Goal: Task Accomplishment & Management: Use online tool/utility

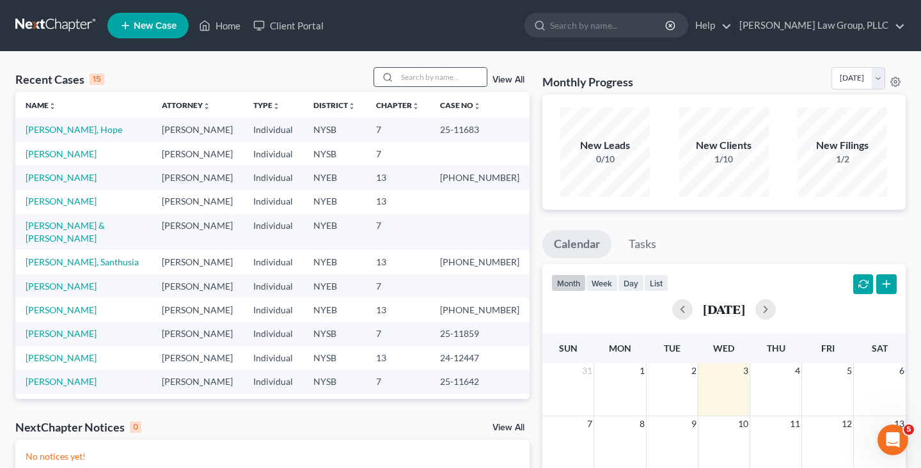
click at [425, 77] on input "search" at bounding box center [442, 77] width 90 height 19
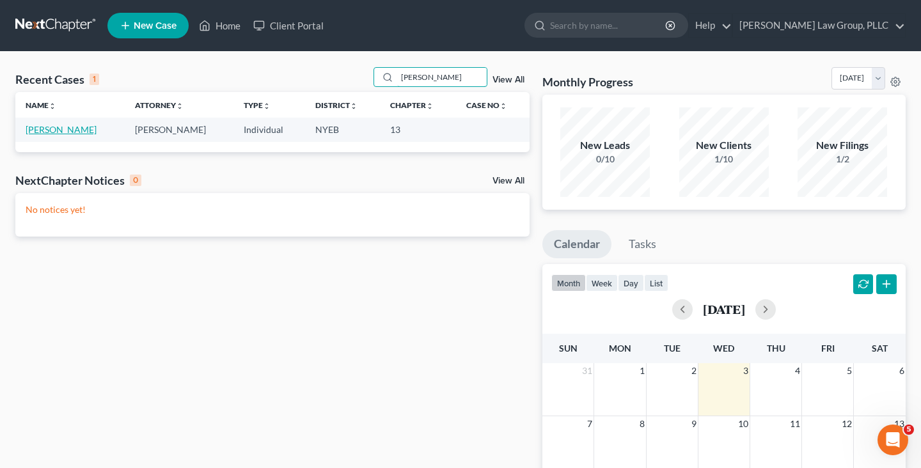
type input "[PERSON_NAME]"
click at [72, 132] on link "[PERSON_NAME]" at bounding box center [61, 129] width 71 height 11
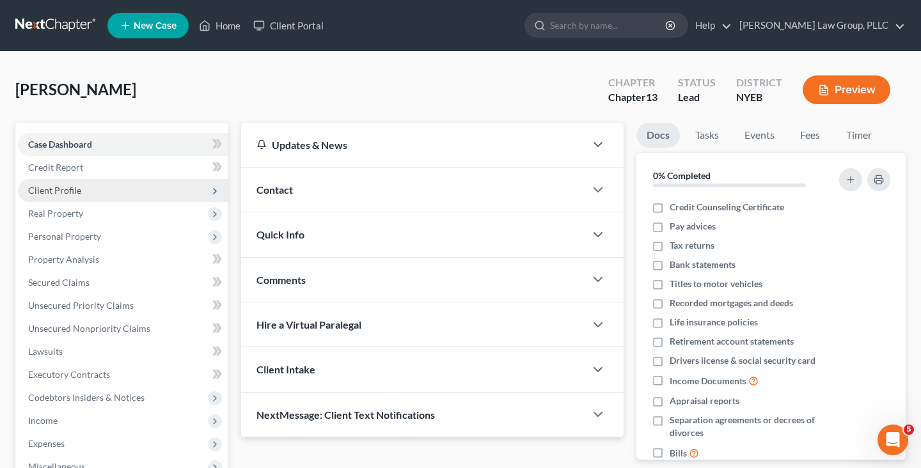
scroll to position [233, 0]
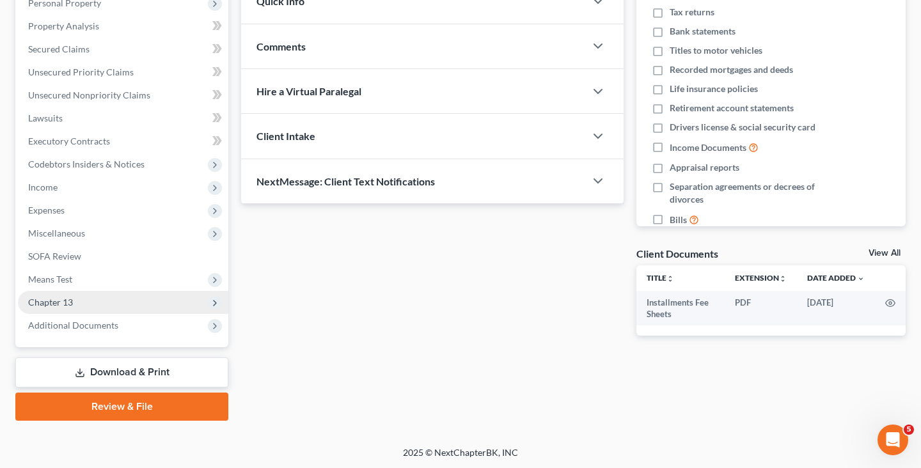
click at [106, 304] on span "Chapter 13" at bounding box center [123, 302] width 210 height 23
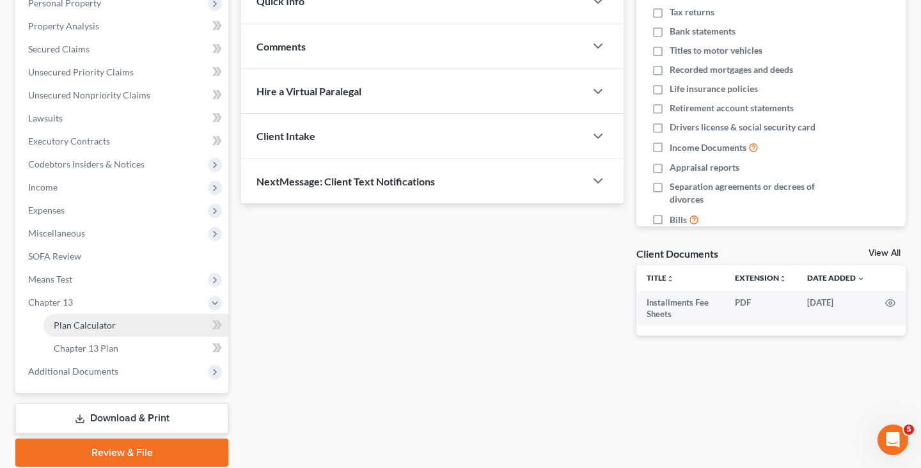
click at [106, 323] on span "Plan Calculator" at bounding box center [85, 325] width 62 height 11
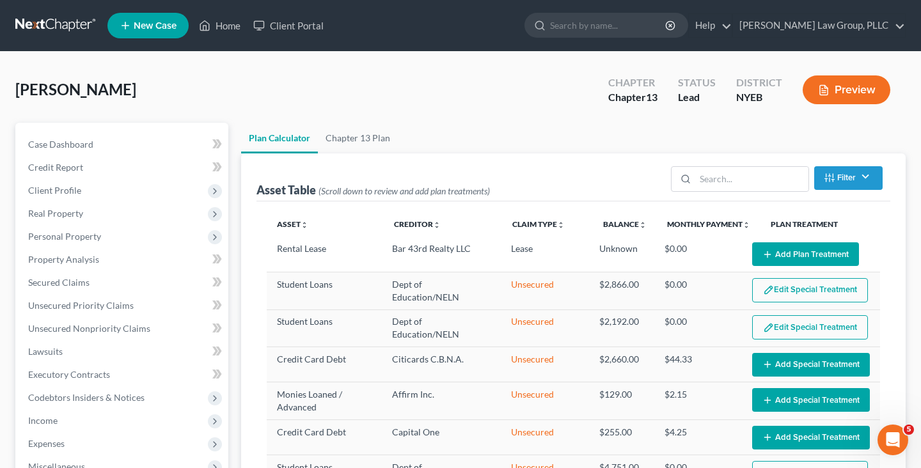
scroll to position [197, 0]
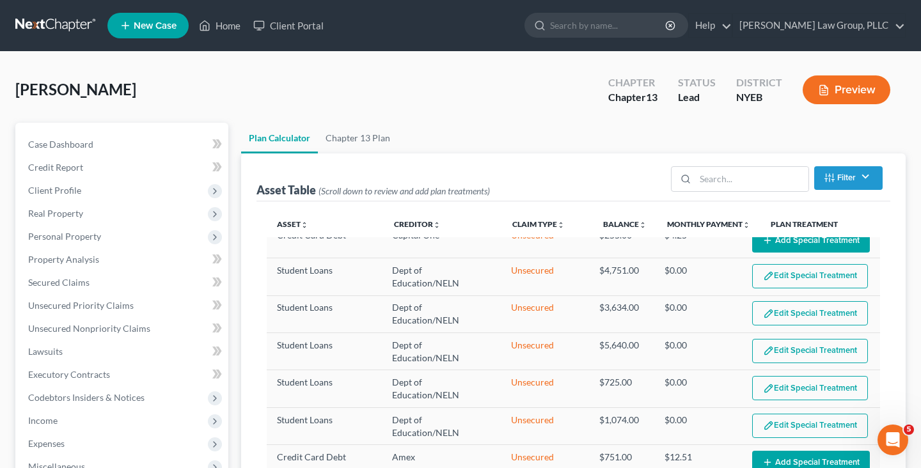
select select "59"
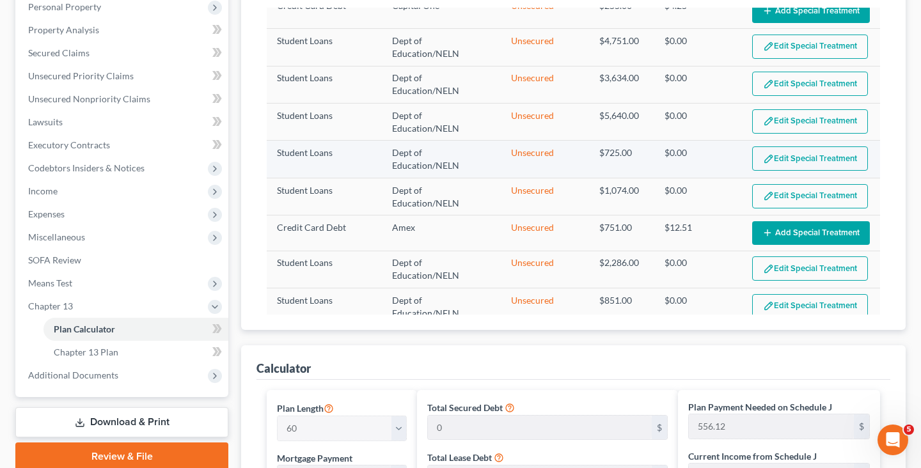
scroll to position [227, 0]
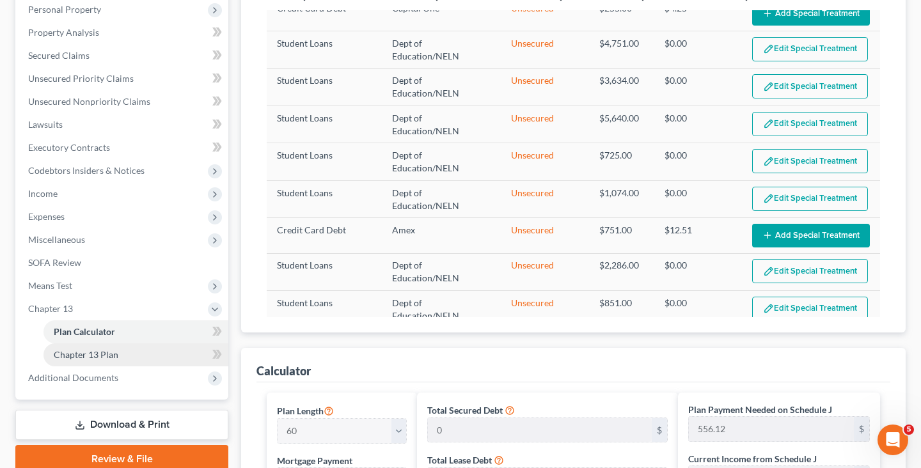
click at [104, 356] on span "Chapter 13 Plan" at bounding box center [86, 354] width 65 height 11
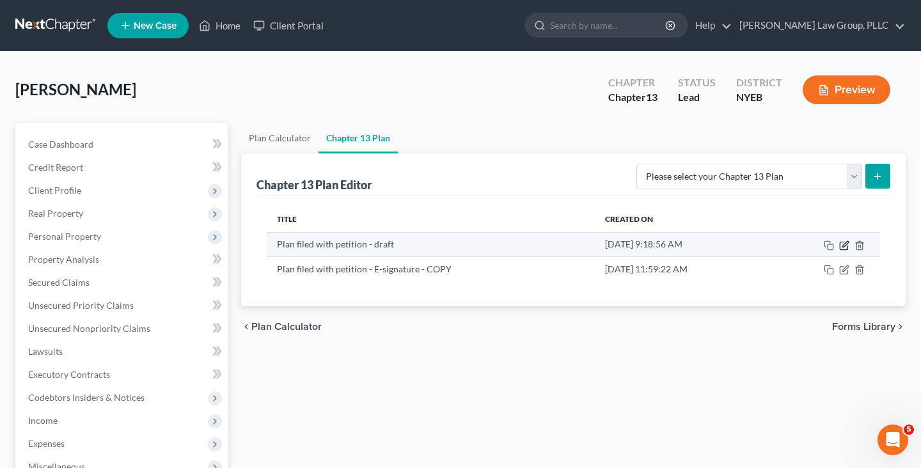
click at [841, 246] on icon "button" at bounding box center [844, 245] width 10 height 10
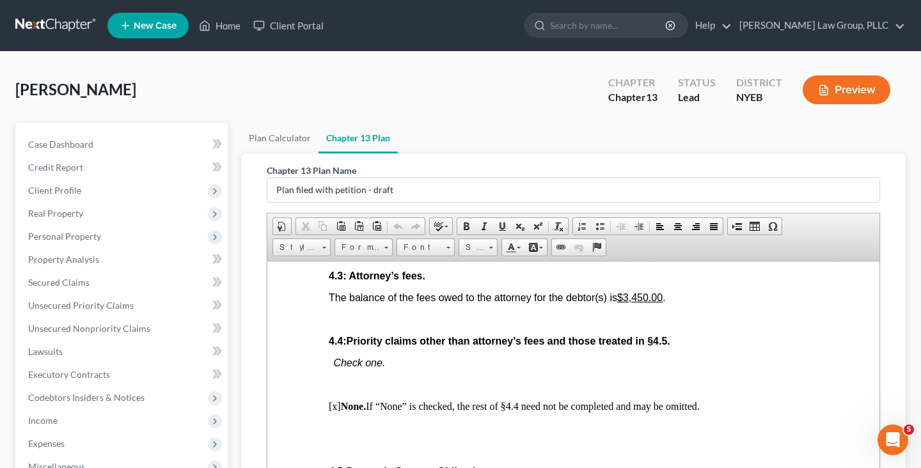
scroll to position [2372, 0]
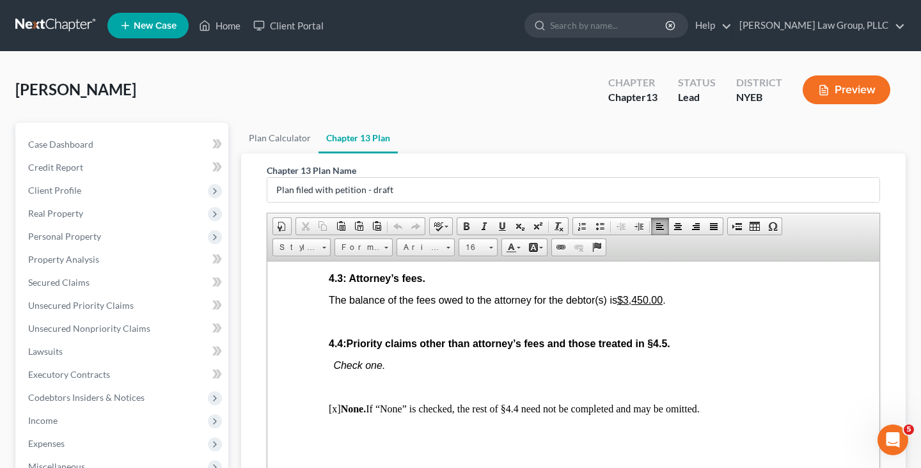
click at [631, 305] on u "$3,450.00" at bounding box center [639, 299] width 45 height 11
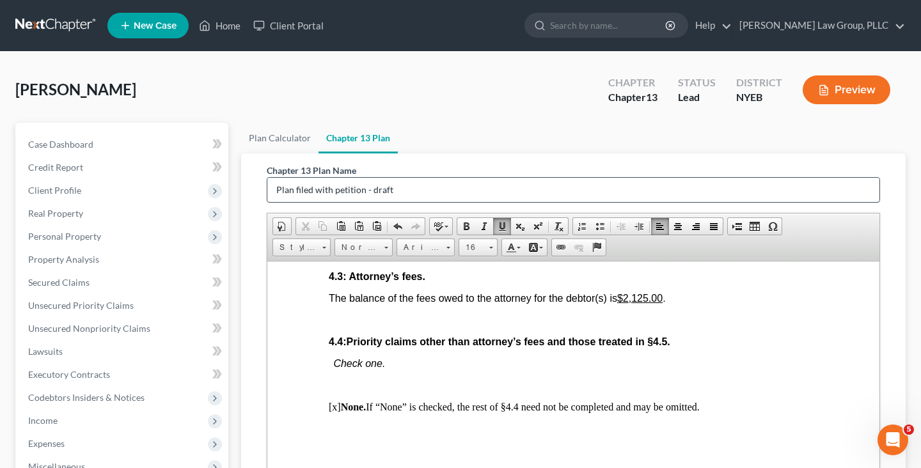
scroll to position [279, 0]
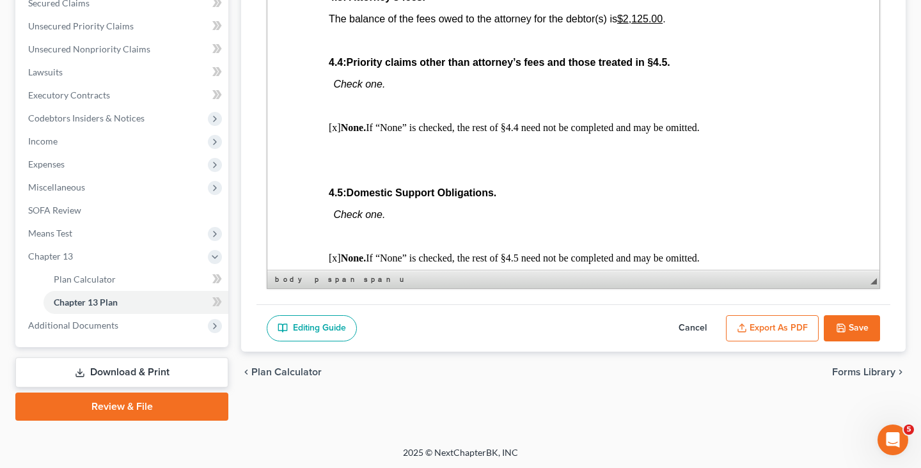
click at [834, 317] on button "Save" at bounding box center [852, 328] width 56 height 27
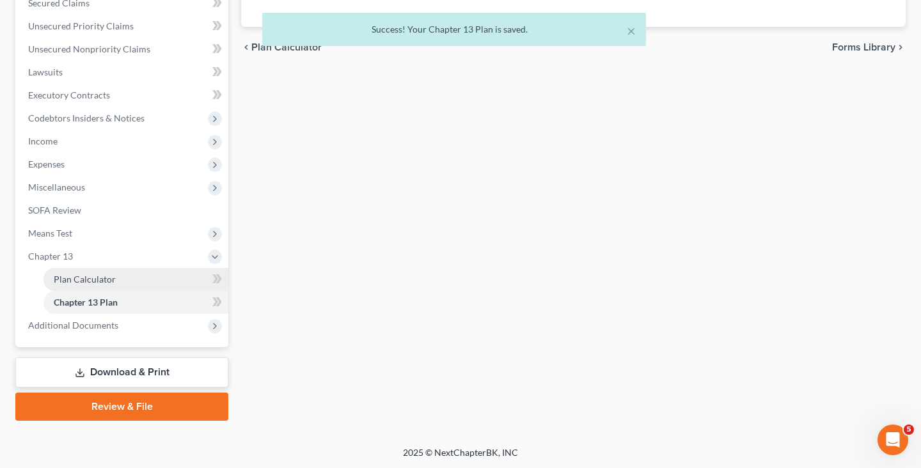
click at [125, 277] on link "Plan Calculator" at bounding box center [135, 279] width 185 height 23
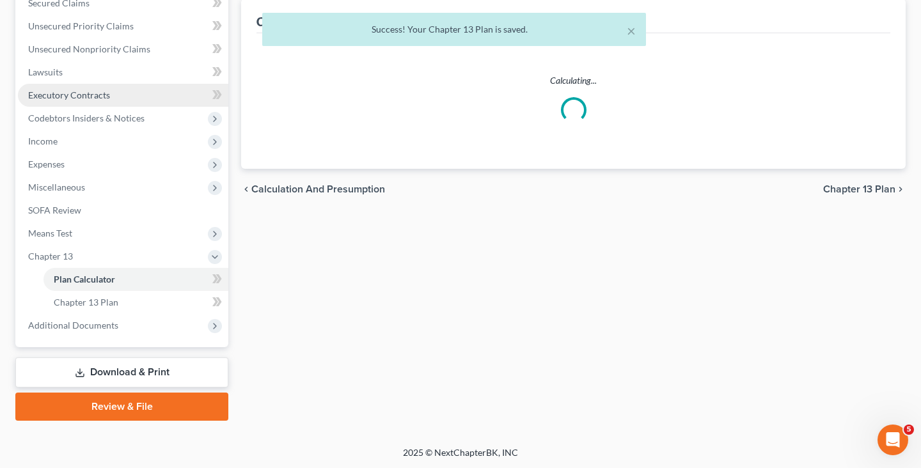
select select "59"
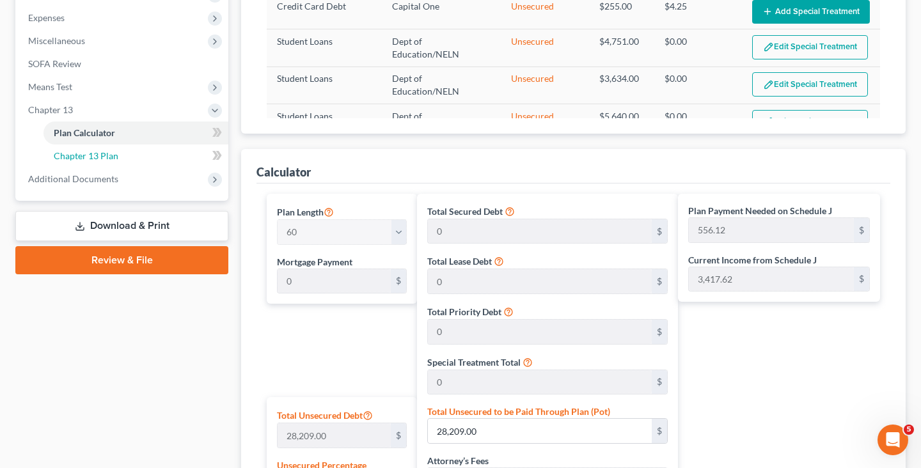
click at [141, 158] on link "Chapter 13 Plan" at bounding box center [135, 156] width 185 height 23
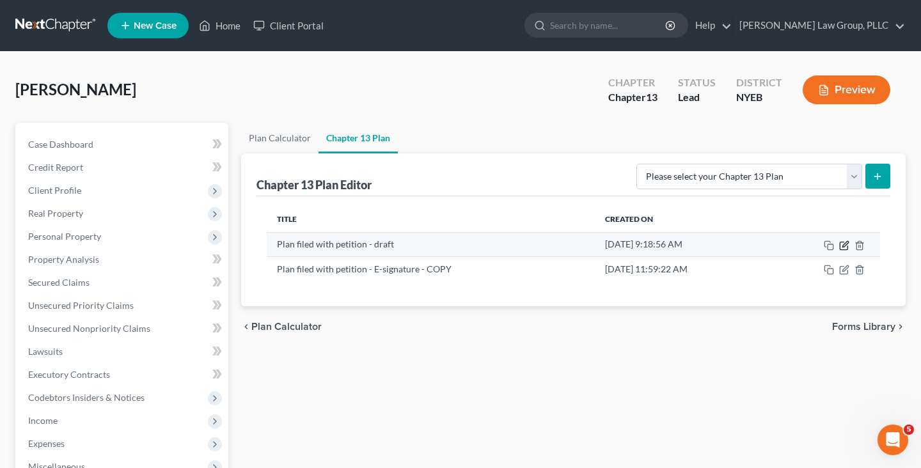
click at [845, 246] on icon "button" at bounding box center [844, 245] width 10 height 10
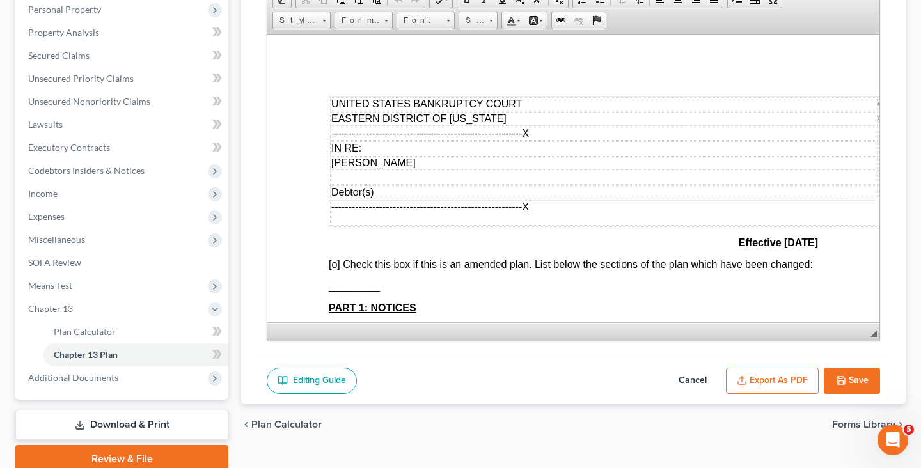
scroll to position [279, 0]
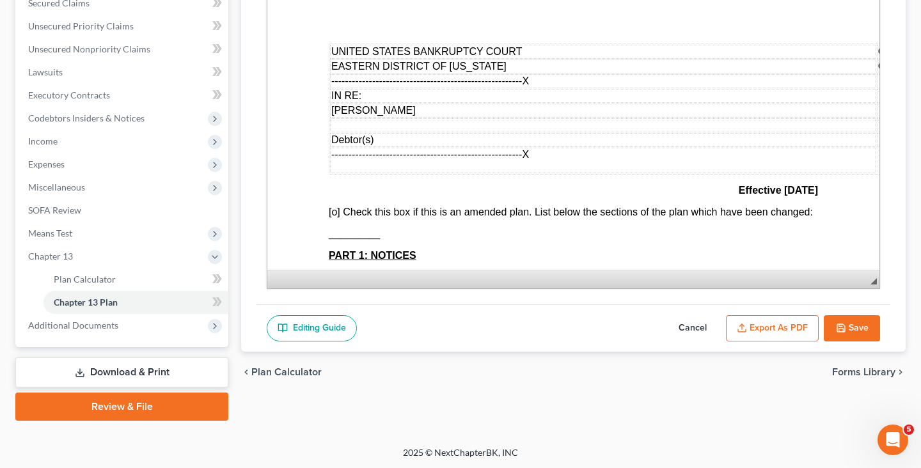
click at [752, 337] on button "Export as PDF" at bounding box center [772, 328] width 93 height 27
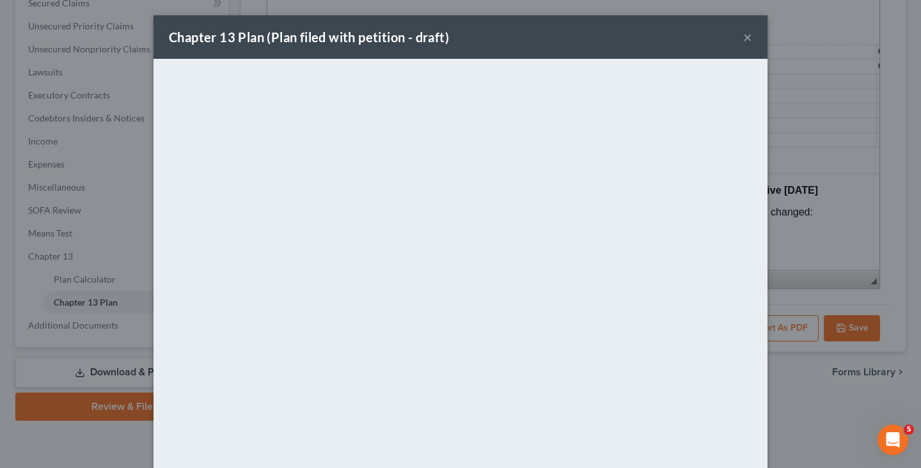
scroll to position [67, 0]
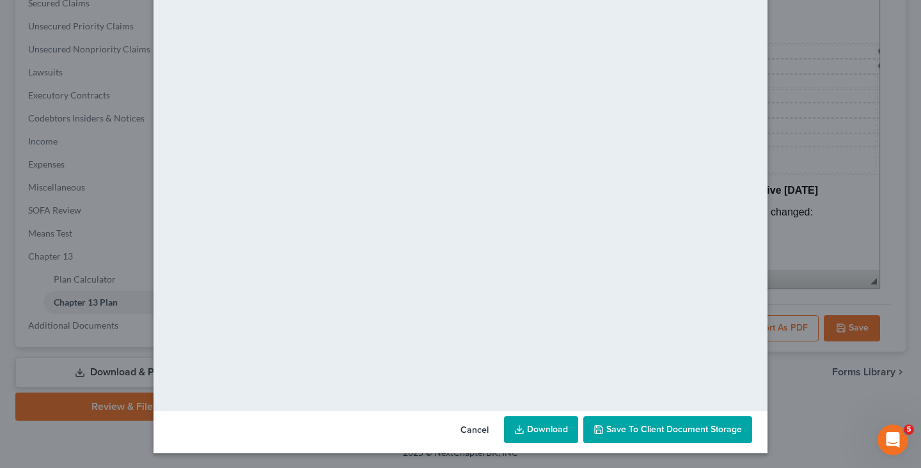
click at [543, 428] on link "Download" at bounding box center [541, 429] width 74 height 27
click at [478, 423] on button "Cancel" at bounding box center [474, 431] width 49 height 26
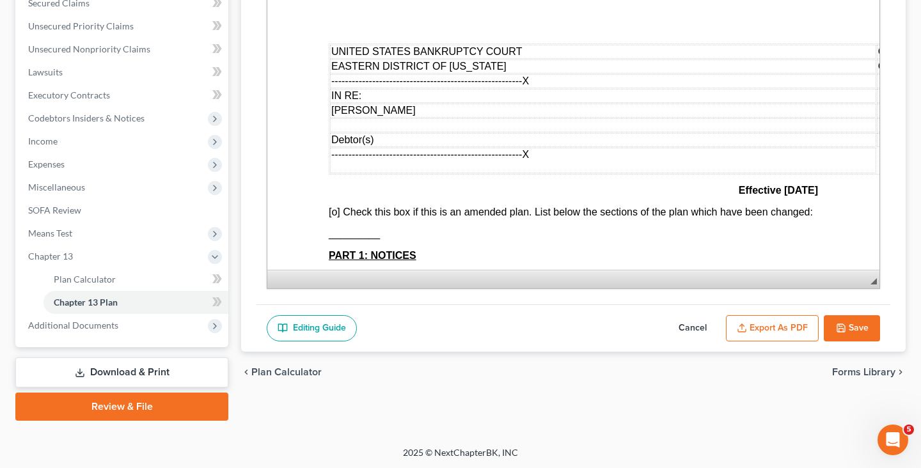
click at [840, 329] on icon "button" at bounding box center [841, 328] width 10 height 10
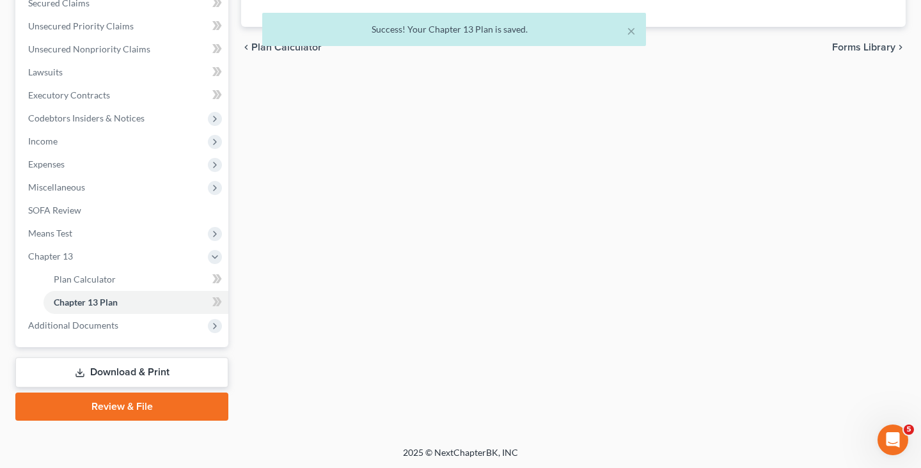
scroll to position [143, 0]
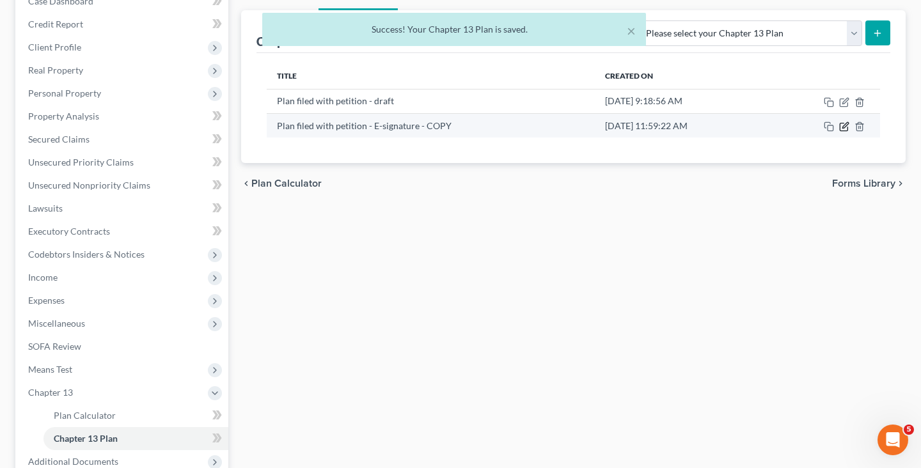
click at [842, 127] on icon "button" at bounding box center [845, 125] width 6 height 6
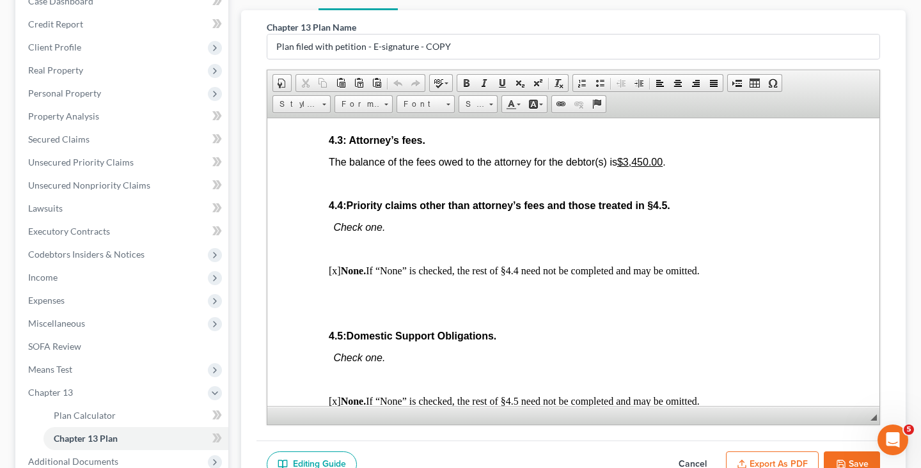
scroll to position [2367, 0]
click at [631, 168] on u "$3,450.00" at bounding box center [639, 162] width 45 height 11
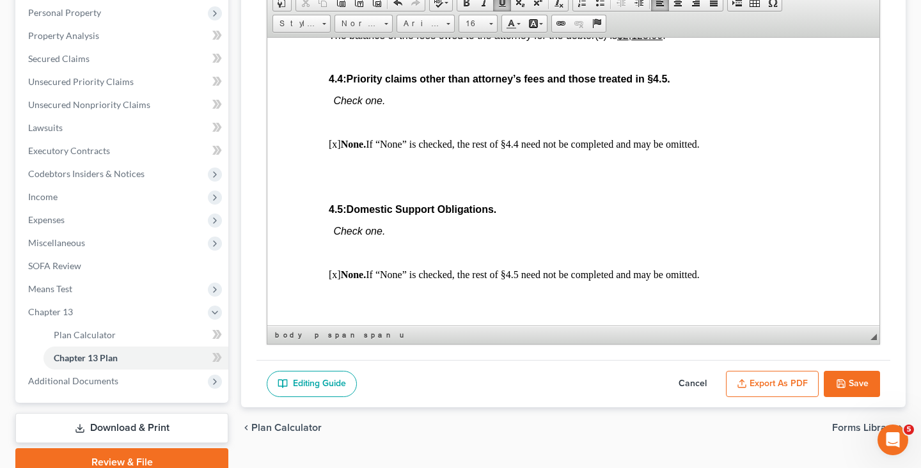
scroll to position [279, 0]
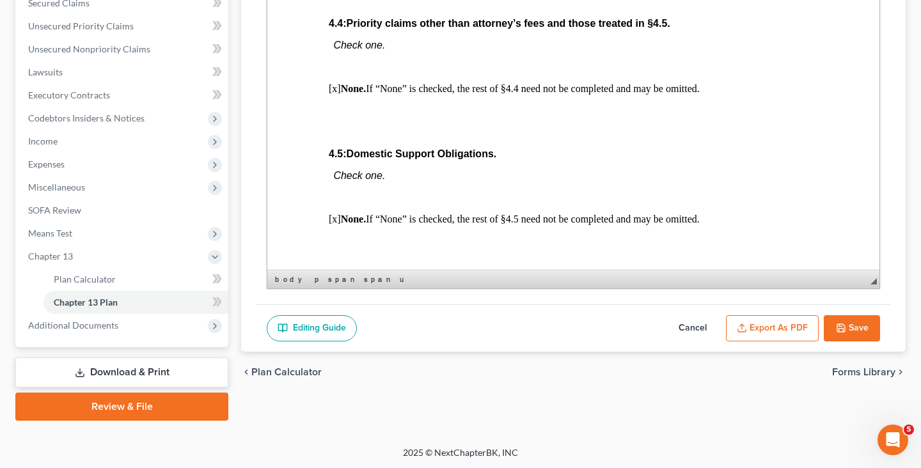
click at [837, 324] on icon "button" at bounding box center [841, 328] width 8 height 8
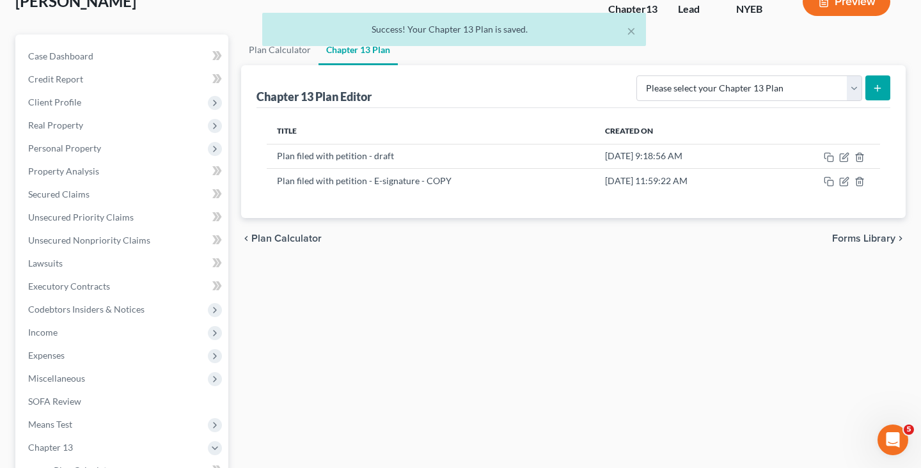
scroll to position [83, 0]
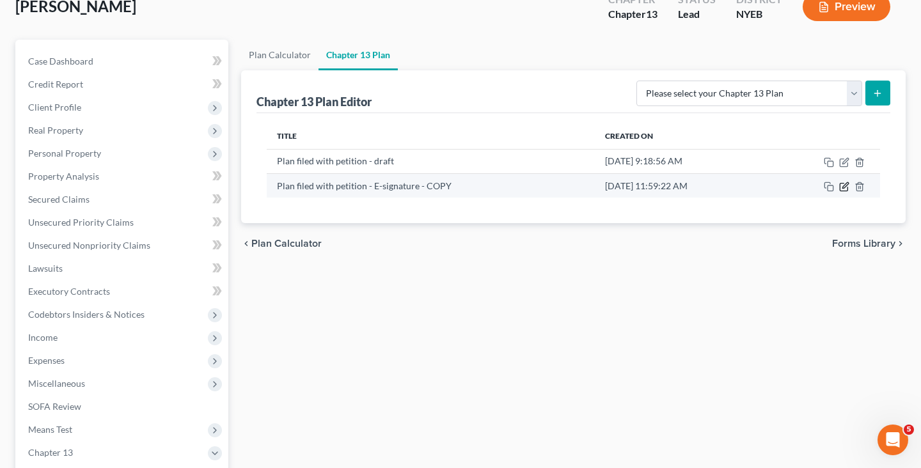
click at [843, 189] on icon "button" at bounding box center [844, 187] width 10 height 10
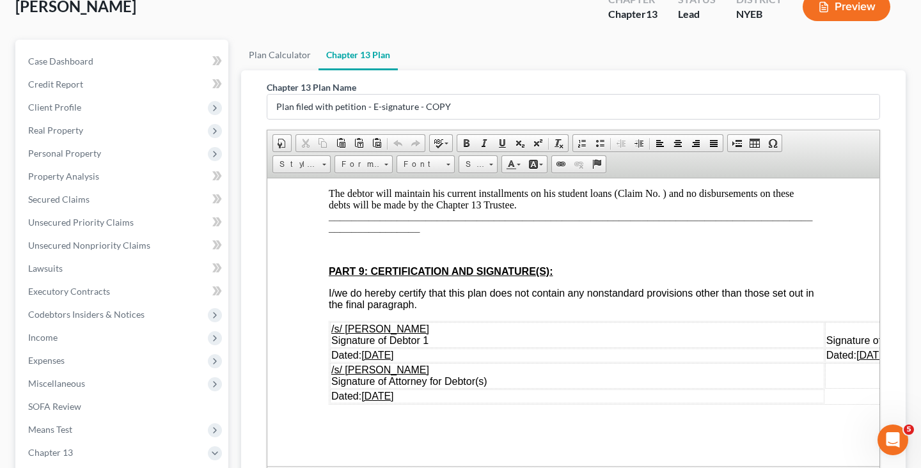
scroll to position [279, 0]
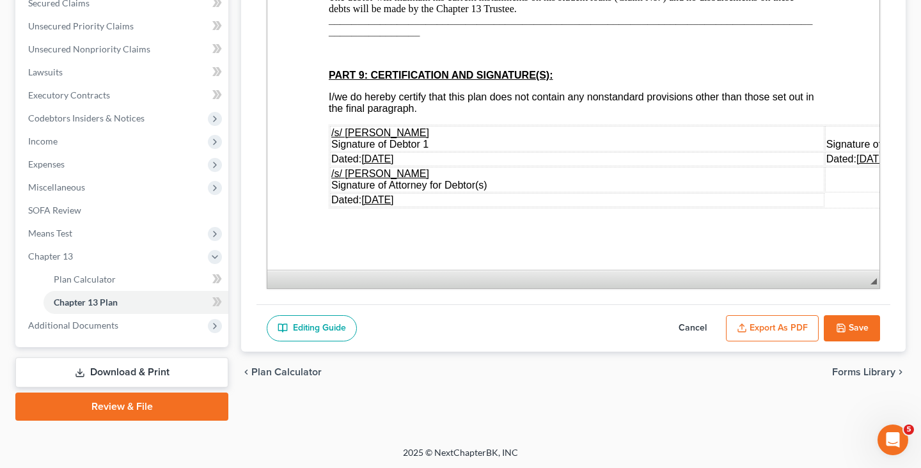
click at [747, 315] on button "Export as PDF" at bounding box center [772, 328] width 93 height 27
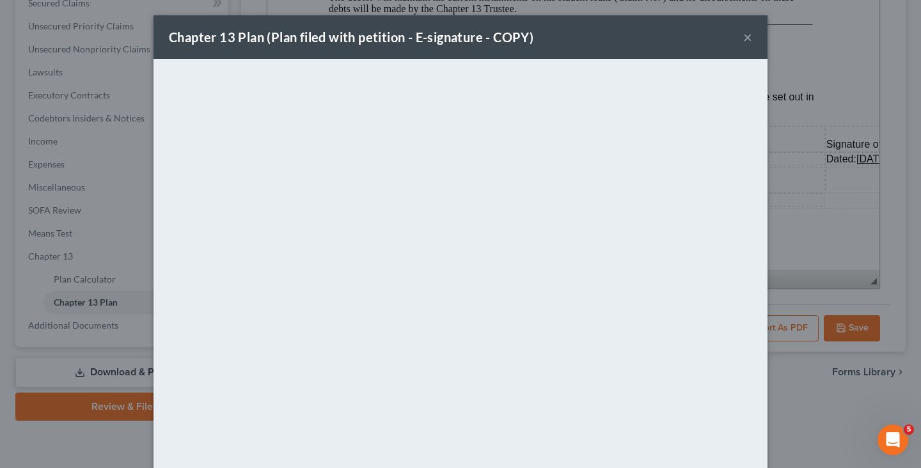
click at [749, 35] on button "×" at bounding box center [747, 36] width 9 height 15
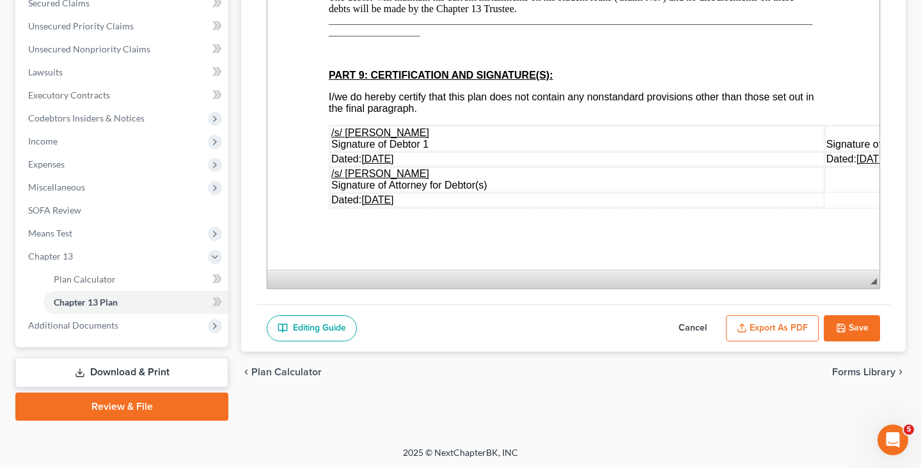
click at [375, 158] on u "[DATE]" at bounding box center [377, 158] width 32 height 11
click at [373, 199] on span "[DATE]" at bounding box center [377, 199] width 32 height 11
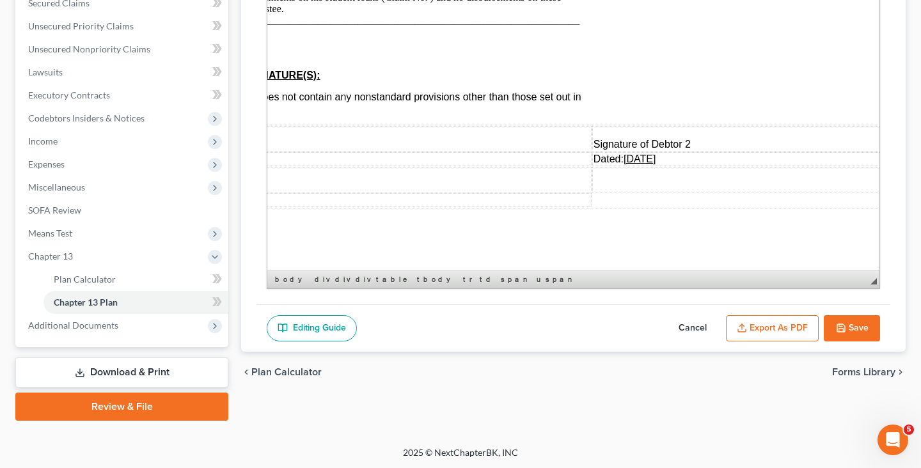
scroll to position [3497, 258]
click at [609, 157] on span "[DATE]" at bounding box center [614, 158] width 32 height 11
click at [835, 320] on button "Save" at bounding box center [852, 328] width 56 height 27
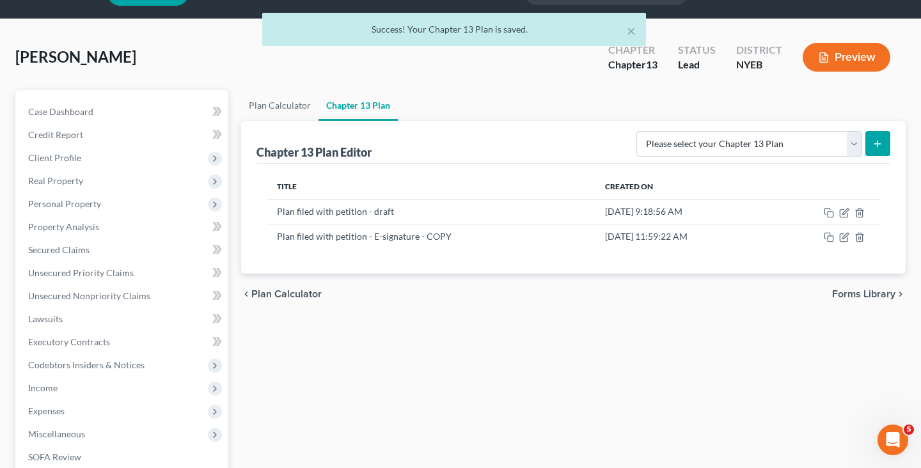
scroll to position [0, 0]
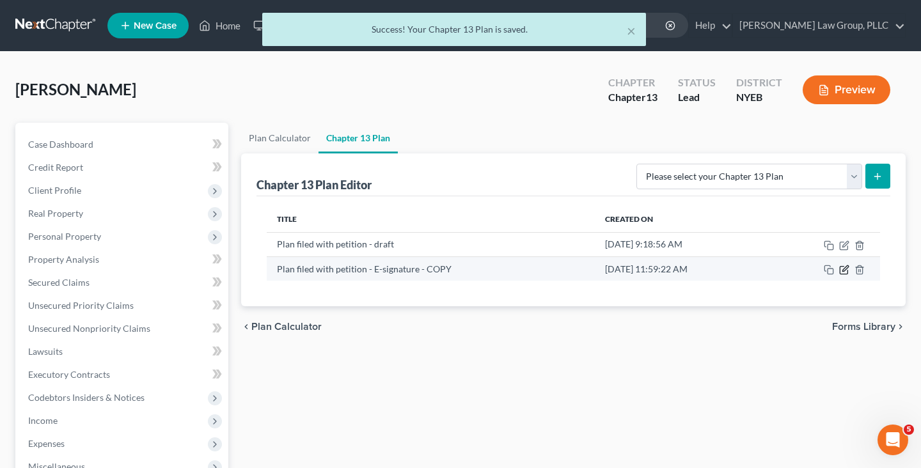
click at [845, 270] on icon "button" at bounding box center [844, 270] width 10 height 10
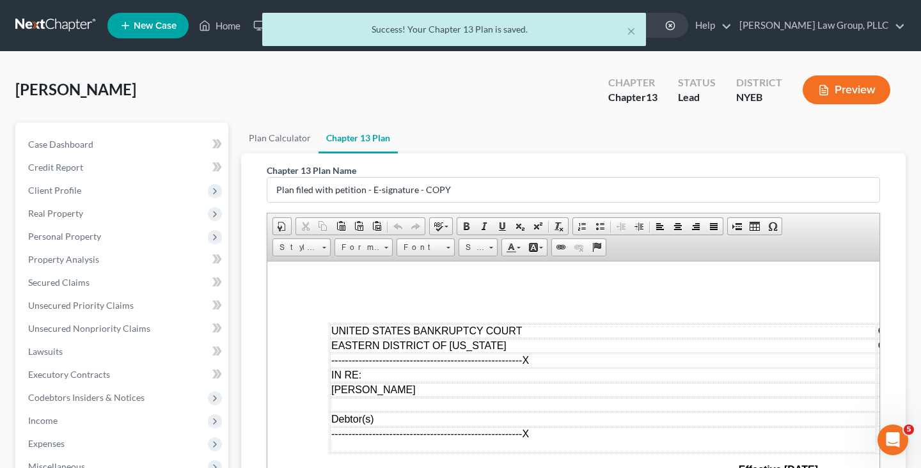
scroll to position [279, 0]
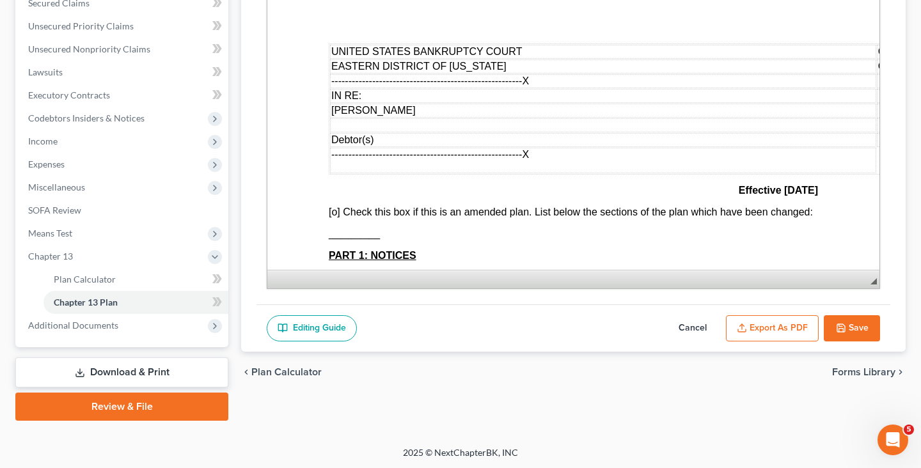
click at [792, 333] on button "Export as PDF" at bounding box center [772, 328] width 93 height 27
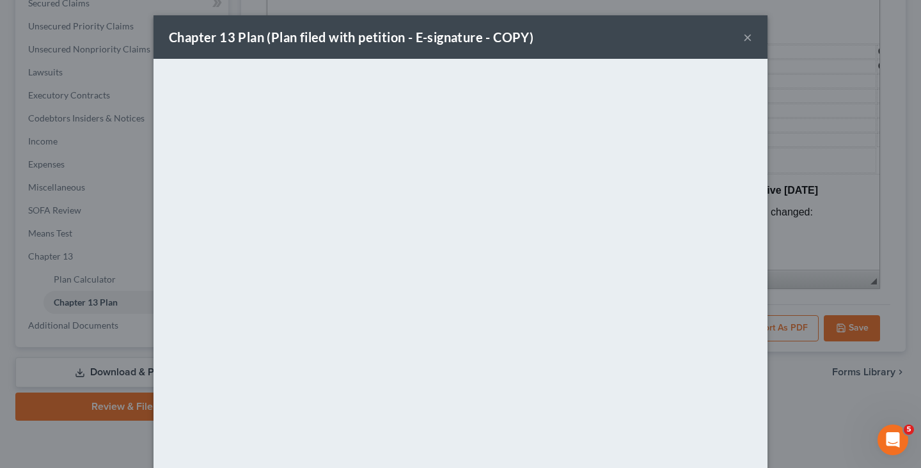
click at [745, 33] on button "×" at bounding box center [747, 36] width 9 height 15
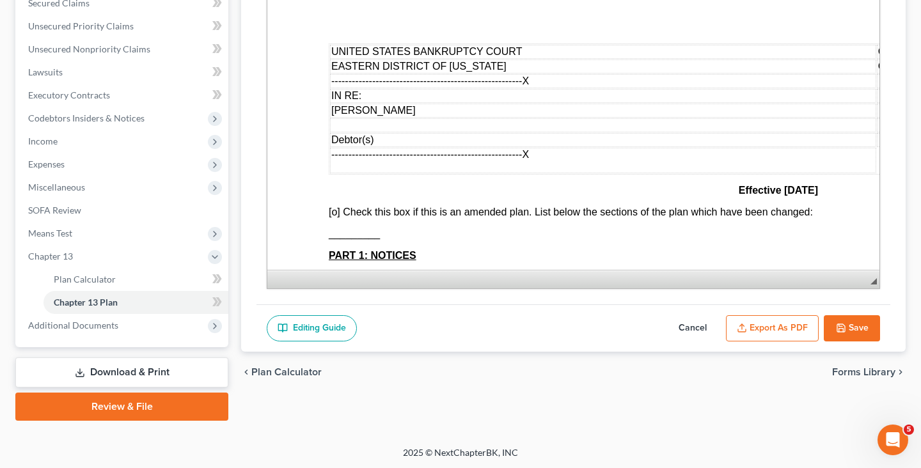
click at [850, 324] on button "Save" at bounding box center [852, 328] width 56 height 27
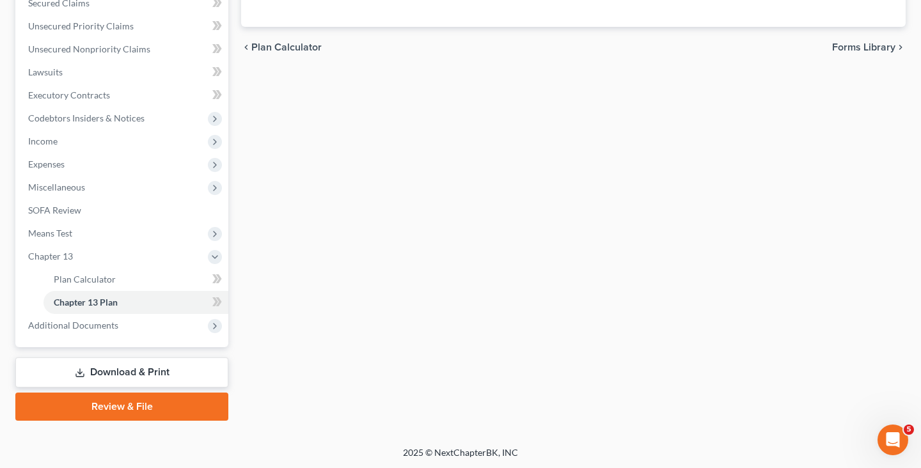
scroll to position [0, 0]
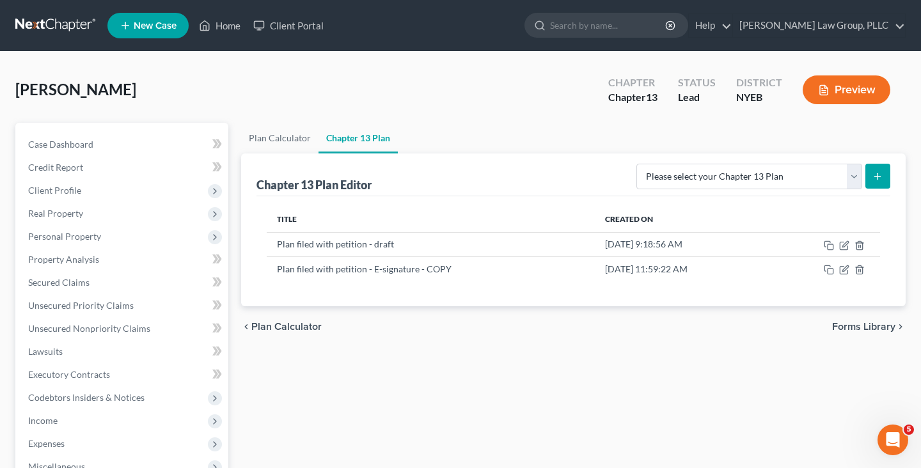
click at [52, 13] on nav "Home New Case Client Portal [PERSON_NAME] Law Group, PLLC [EMAIL_ADDRESS][DOMAI…" at bounding box center [460, 25] width 921 height 51
click at [52, 17] on link at bounding box center [56, 25] width 82 height 23
